Goal: Navigation & Orientation: Find specific page/section

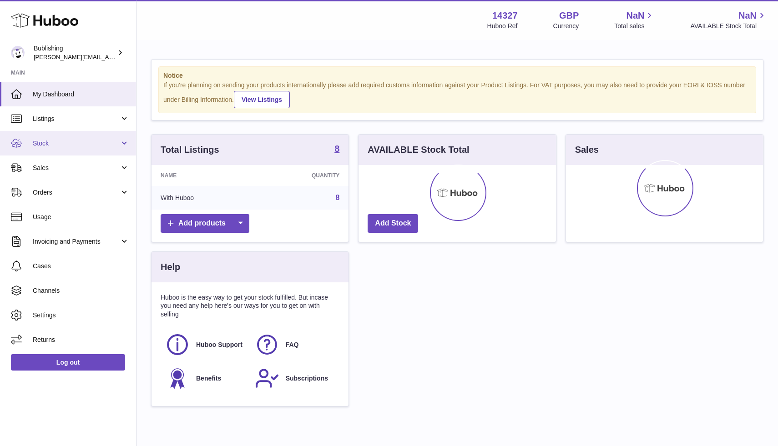
click at [67, 154] on link "Stock" at bounding box center [68, 143] width 136 height 25
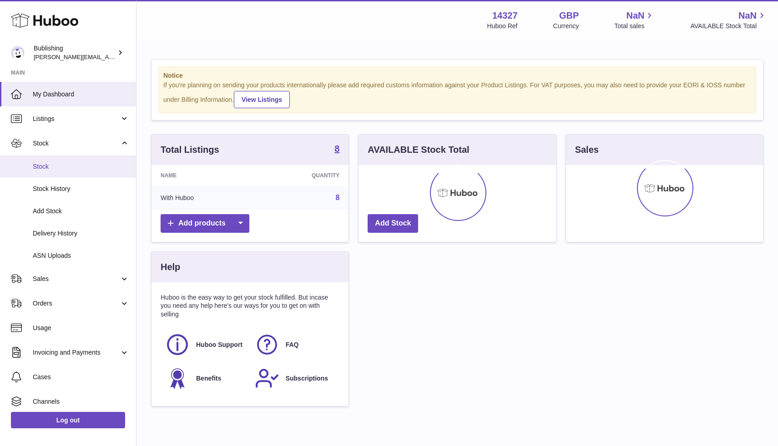
click at [41, 163] on span "Stock" at bounding box center [81, 166] width 96 height 9
